Goal: Check status

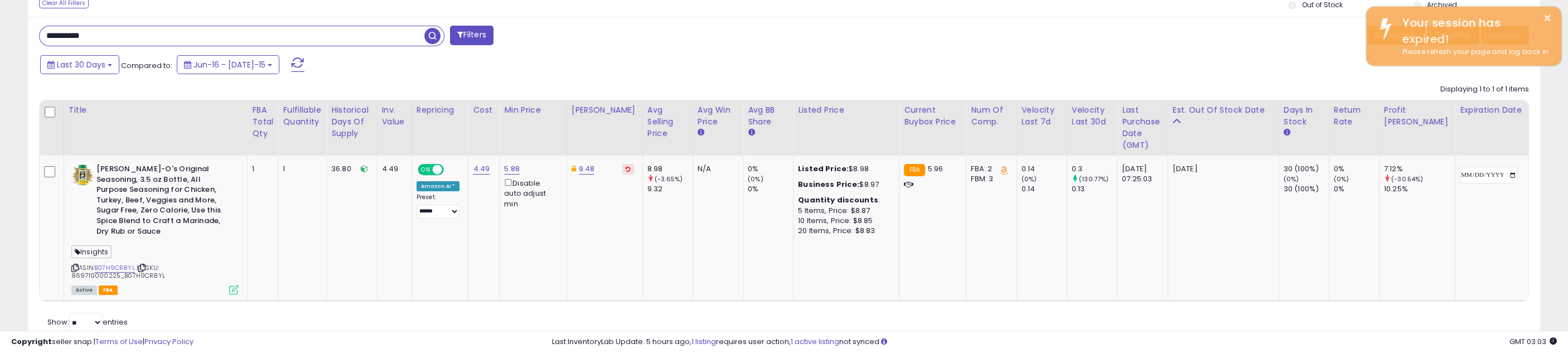
scroll to position [228, 879]
